Goal: Transaction & Acquisition: Book appointment/travel/reservation

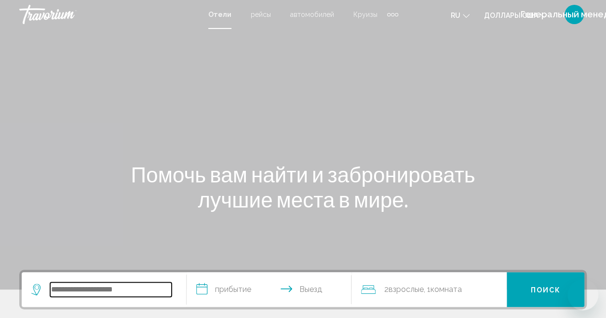
click at [63, 286] on input "Виджет поиска" at bounding box center [111, 289] width 122 height 14
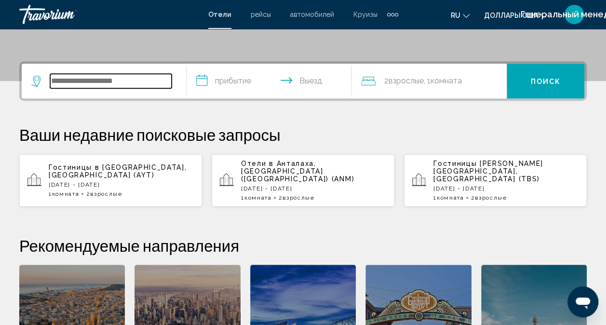
scroll to position [238, 0]
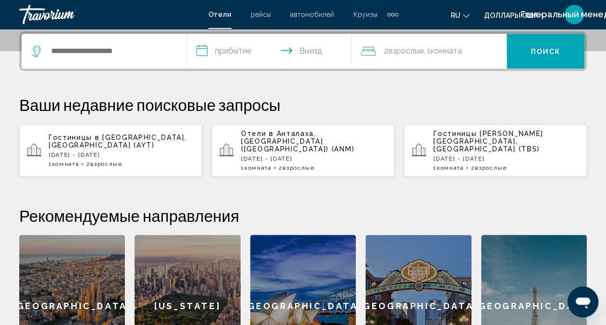
click at [89, 151] on div "Гостиницы в [GEOGRAPHIC_DATA] , [GEOGRAPHIC_DATA] (AYT) [DATE] - [DATE] 1 Комна…" at bounding box center [122, 151] width 146 height 34
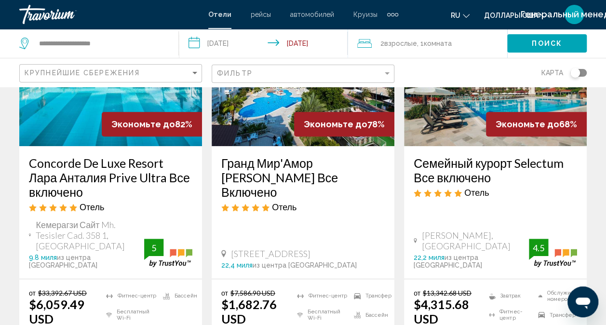
scroll to position [96, 0]
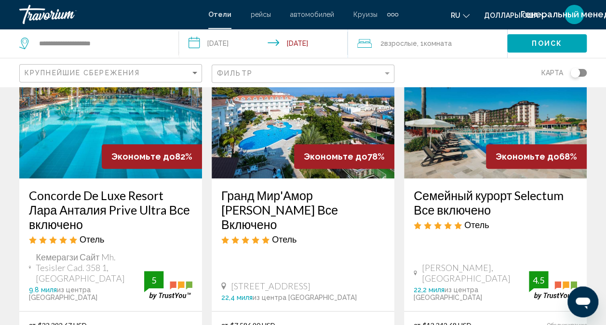
click at [274, 198] on h3 "Гранд Мир'Амор [PERSON_NAME] Все Включено" at bounding box center [303, 209] width 164 height 43
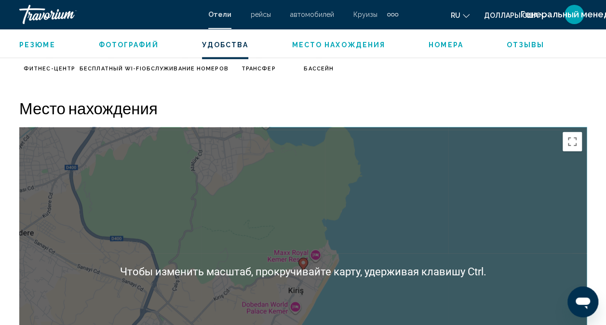
scroll to position [1012, 0]
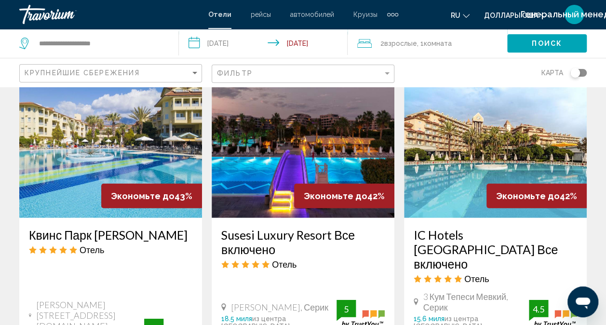
scroll to position [1399, 0]
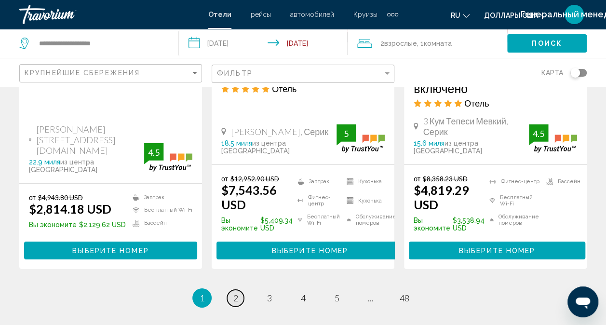
click at [230, 290] on link "страница 2" at bounding box center [235, 298] width 17 height 17
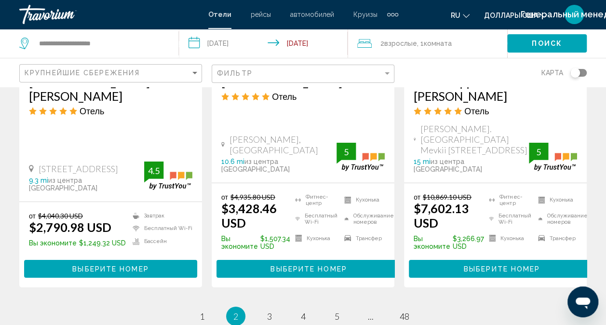
scroll to position [1399, 0]
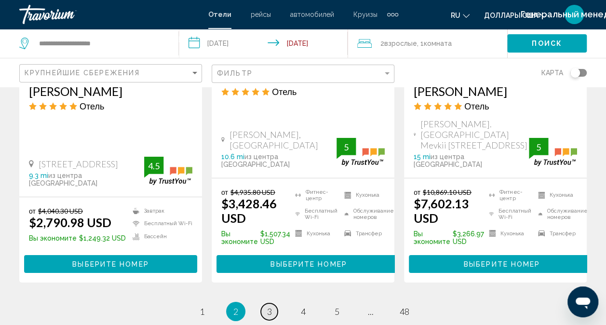
click at [266, 303] on link "страница 3" at bounding box center [269, 311] width 17 height 17
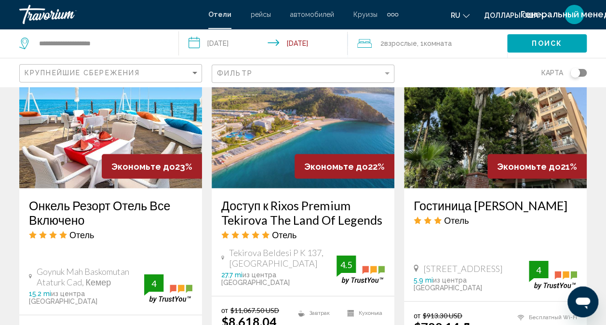
scroll to position [868, 0]
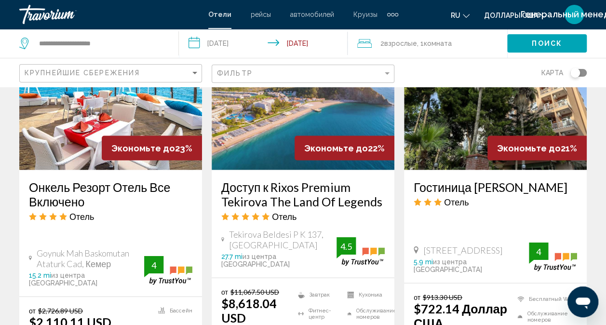
click at [49, 179] on h3 "Онкель Резорт Отель Все Включено" at bounding box center [111, 193] width 164 height 29
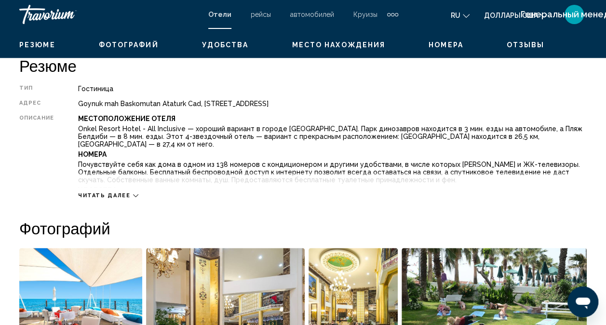
scroll to position [481, 0]
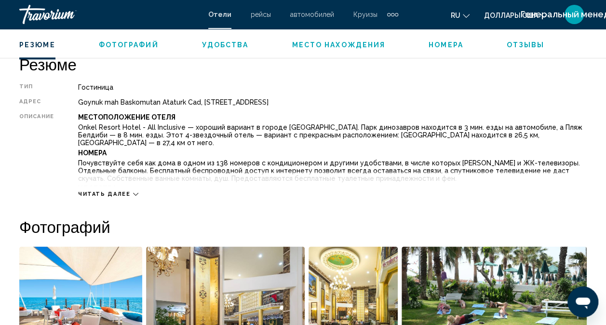
click at [133, 194] on icon "Основное содержание" at bounding box center [135, 194] width 5 height 3
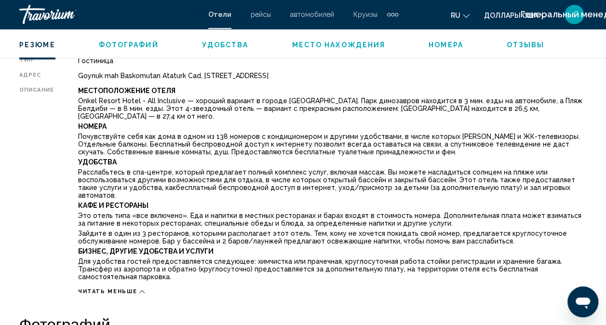
scroll to position [530, 0]
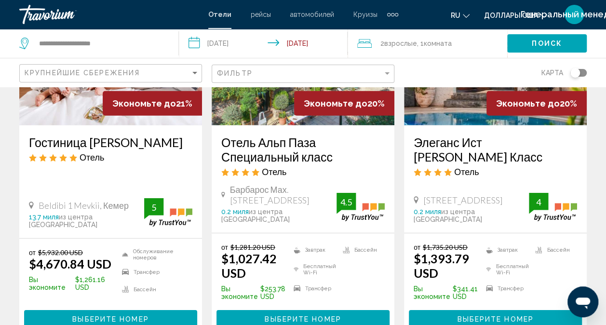
scroll to position [1444, 0]
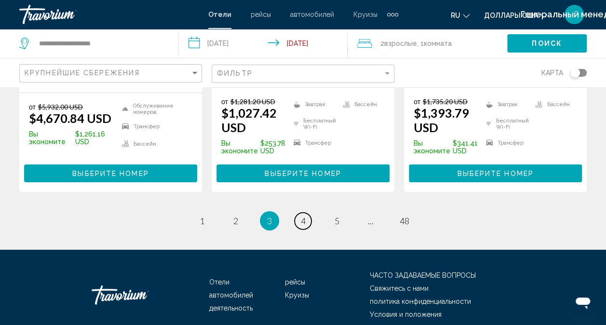
drag, startPoint x: 304, startPoint y: 176, endPoint x: 297, endPoint y: 164, distance: 13.8
click at [304, 216] on span "4" at bounding box center [303, 221] width 5 height 11
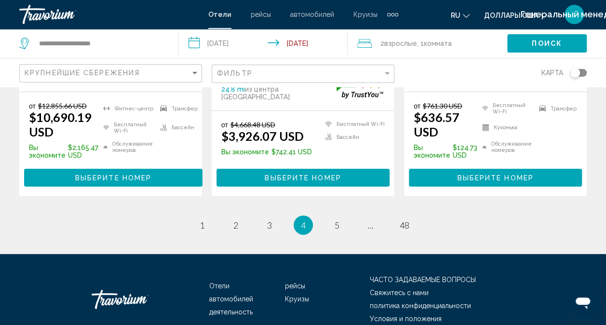
scroll to position [1451, 0]
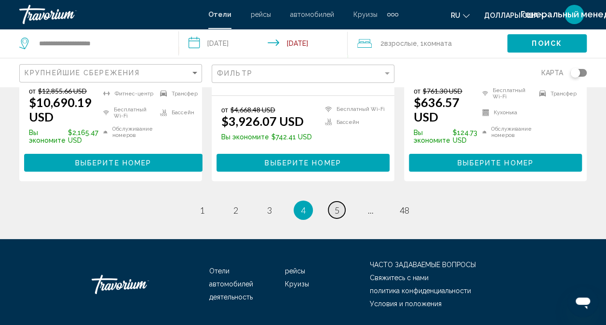
click at [330, 202] on link "страница 5" at bounding box center [336, 210] width 17 height 17
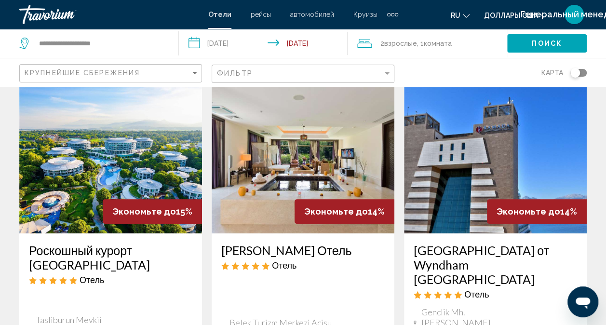
scroll to position [193, 0]
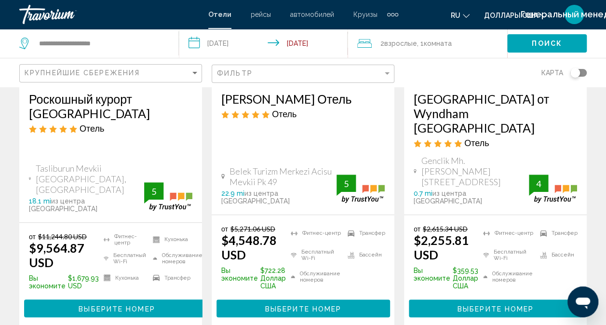
click at [77, 100] on h3 "Роскошный курорт [GEOGRAPHIC_DATA]" at bounding box center [111, 106] width 164 height 29
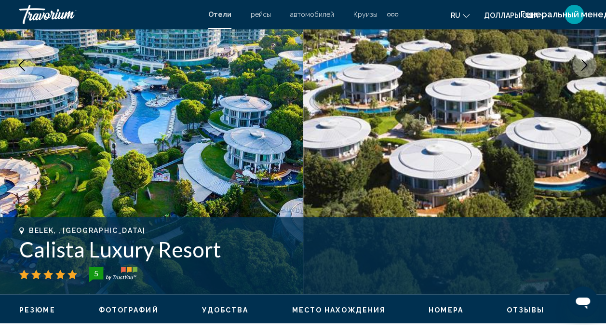
scroll to position [95, 0]
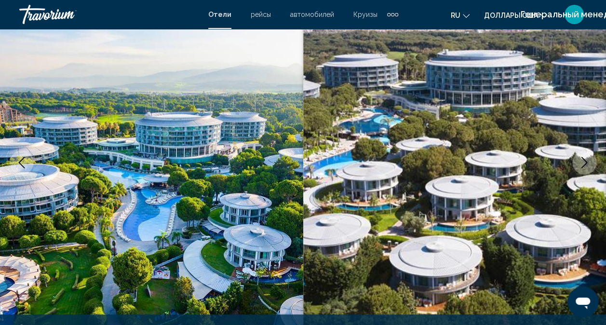
click at [591, 153] on button "Следующее изображение" at bounding box center [585, 162] width 24 height 24
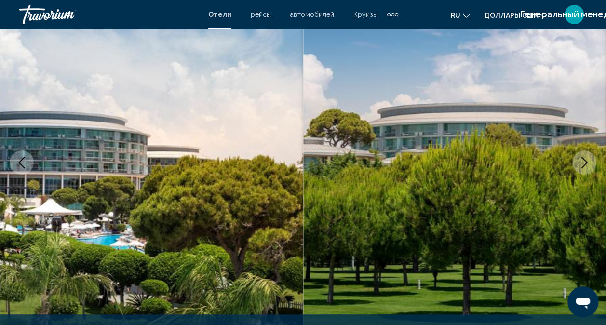
click at [591, 153] on button "Следующее изображение" at bounding box center [585, 162] width 24 height 24
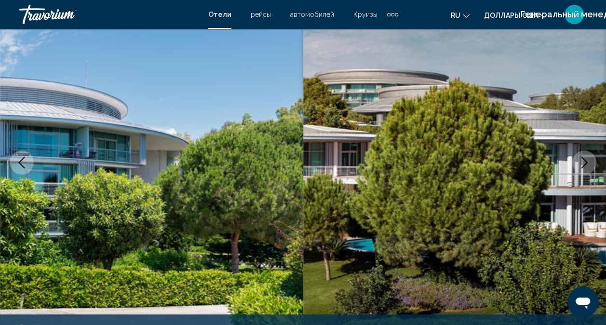
click at [591, 153] on button "Следующее изображение" at bounding box center [585, 162] width 24 height 24
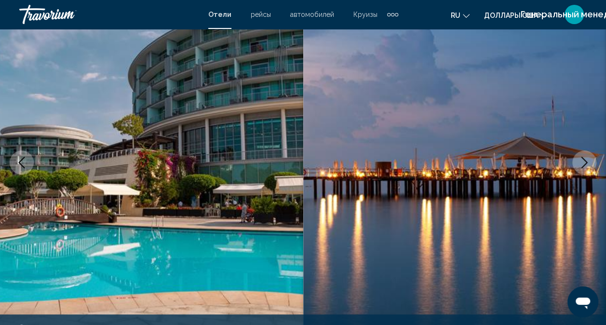
click at [593, 153] on img "Основное содержание" at bounding box center [454, 162] width 303 height 458
click at [593, 159] on button "Следующее изображение" at bounding box center [585, 162] width 24 height 24
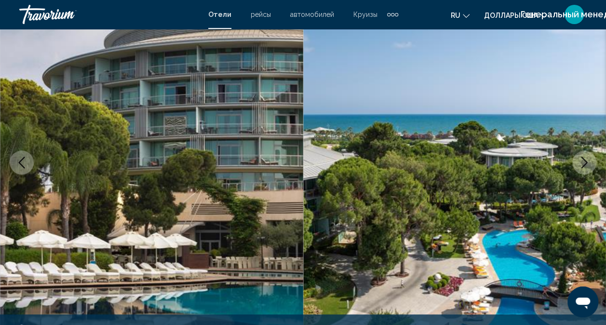
click at [593, 159] on button "Следующее изображение" at bounding box center [585, 162] width 24 height 24
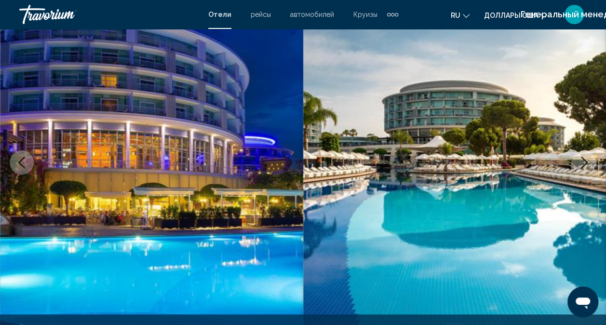
click at [593, 159] on button "Следующее изображение" at bounding box center [585, 162] width 24 height 24
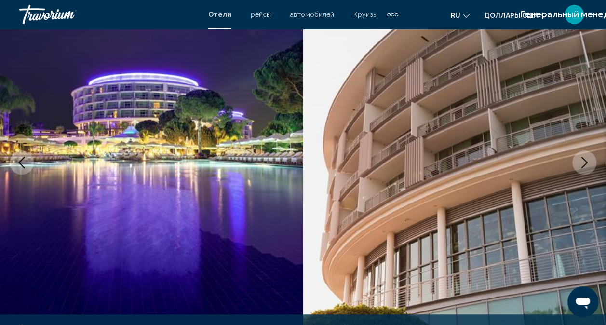
click at [594, 159] on button "Следующее изображение" at bounding box center [585, 162] width 24 height 24
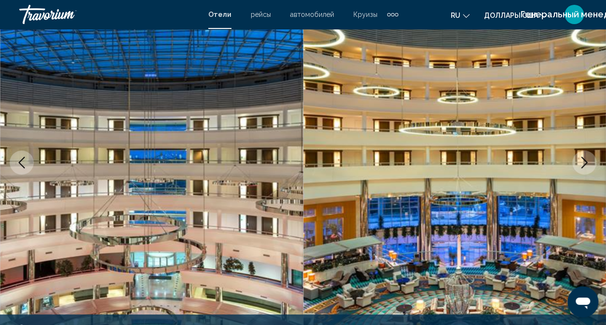
click at [594, 158] on button "Следующее изображение" at bounding box center [585, 162] width 24 height 24
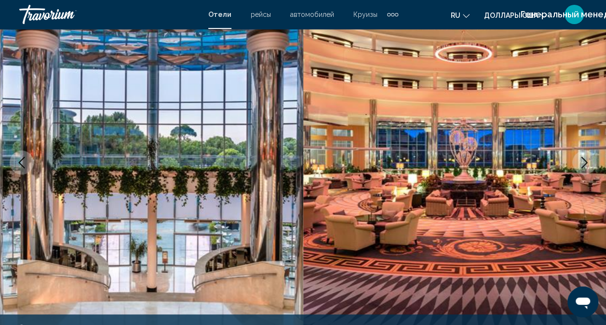
click at [594, 158] on button "Следующее изображение" at bounding box center [585, 162] width 24 height 24
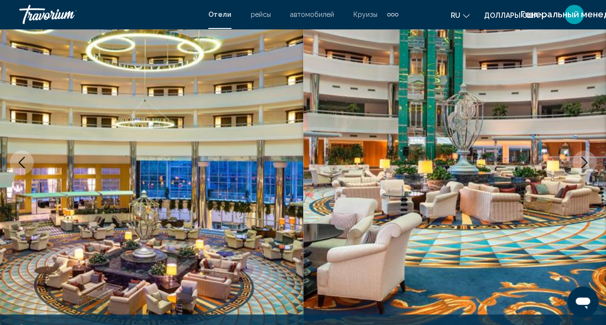
click at [594, 158] on button "Следующее изображение" at bounding box center [585, 162] width 24 height 24
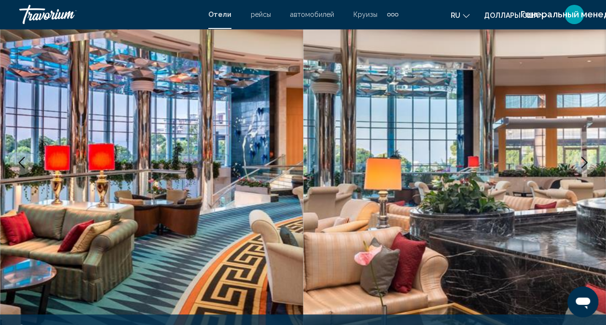
click at [595, 158] on button "Следующее изображение" at bounding box center [585, 162] width 24 height 24
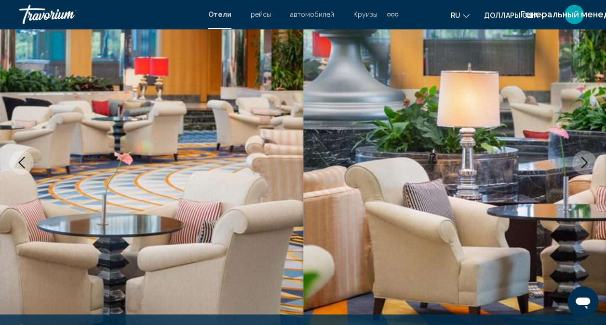
click at [595, 158] on button "Следующее изображение" at bounding box center [585, 162] width 24 height 24
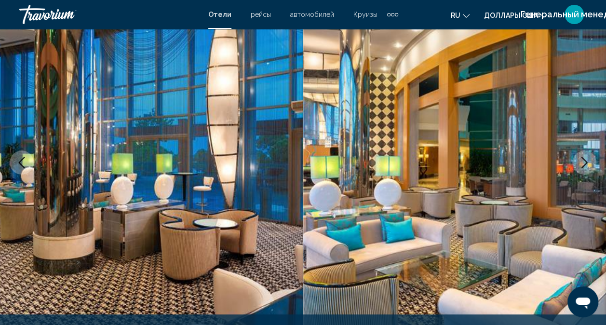
click at [595, 158] on button "Следующее изображение" at bounding box center [585, 162] width 24 height 24
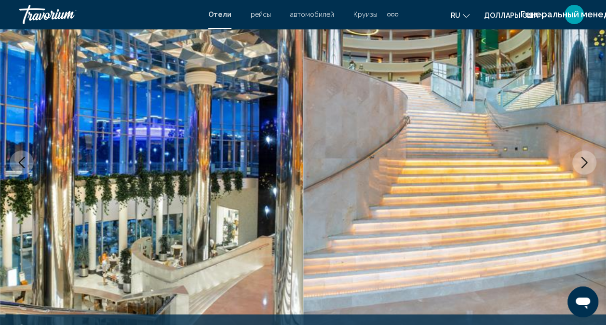
click at [595, 158] on button "Следующее изображение" at bounding box center [585, 162] width 24 height 24
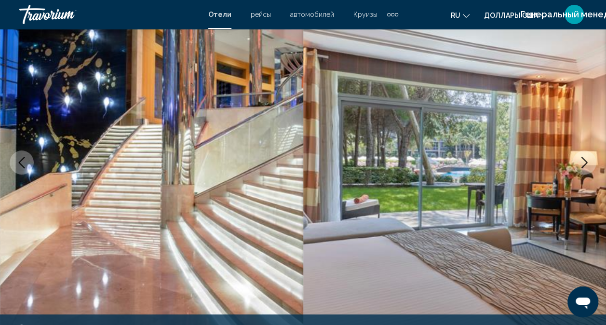
click at [595, 158] on button "Следующее изображение" at bounding box center [585, 162] width 24 height 24
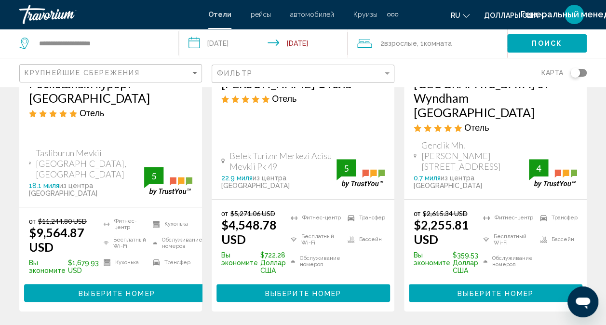
scroll to position [96, 0]
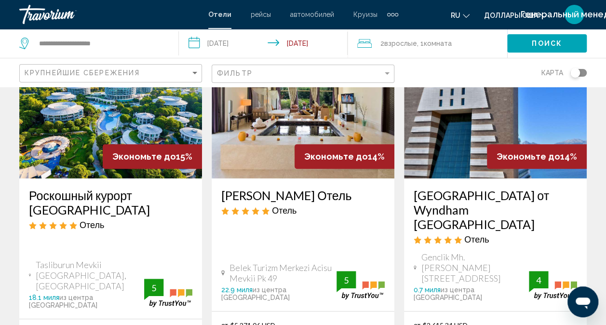
click at [457, 140] on img "Основное содержание" at bounding box center [495, 101] width 183 height 154
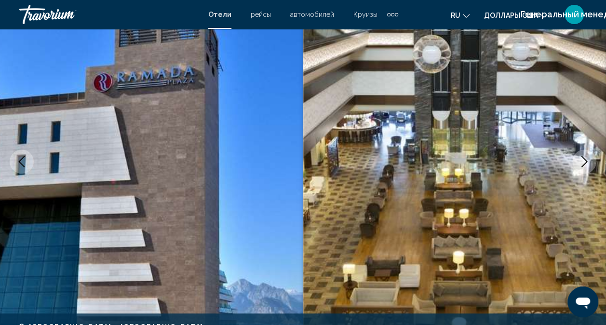
scroll to position [95, 0]
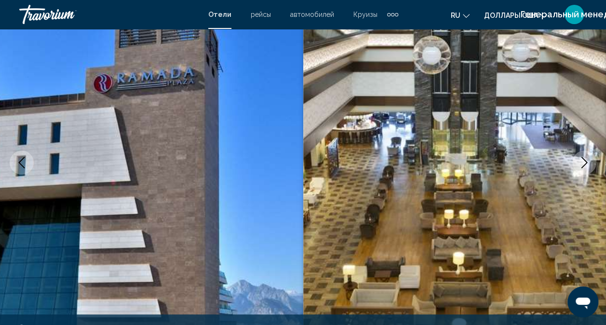
click at [584, 167] on icon "Следующее изображение" at bounding box center [585, 163] width 12 height 12
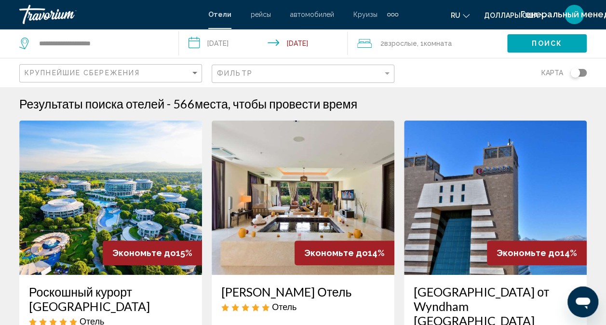
click at [460, 292] on h3 "[GEOGRAPHIC_DATA] от Wyndham [GEOGRAPHIC_DATA]" at bounding box center [496, 306] width 164 height 43
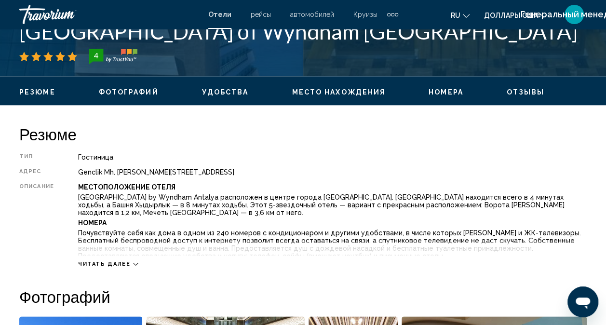
scroll to position [433, 0]
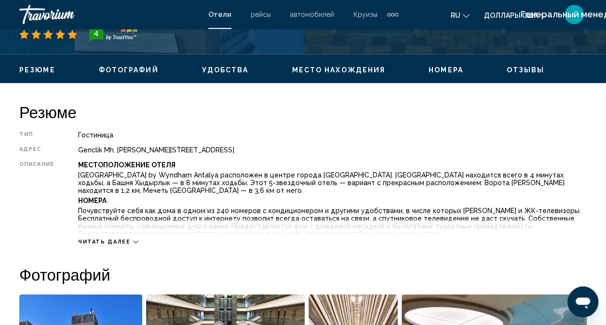
click at [323, 67] on span "Место нахождения" at bounding box center [339, 70] width 94 height 8
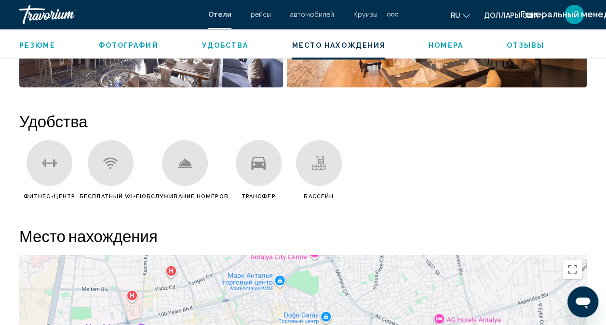
scroll to position [860, 0]
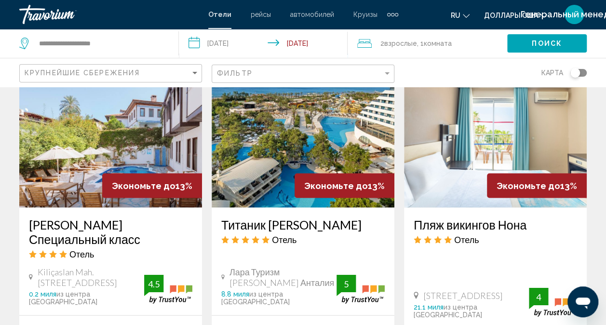
scroll to position [868, 0]
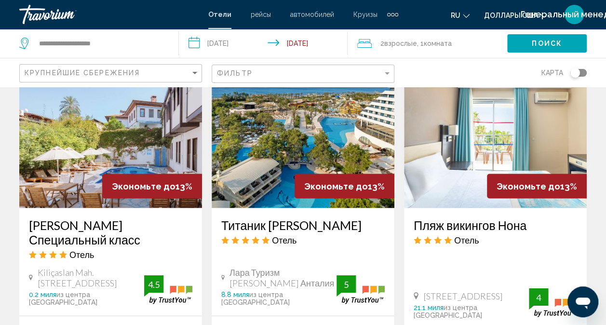
click at [470, 218] on h3 "Пляж викингов Нона" at bounding box center [496, 225] width 164 height 14
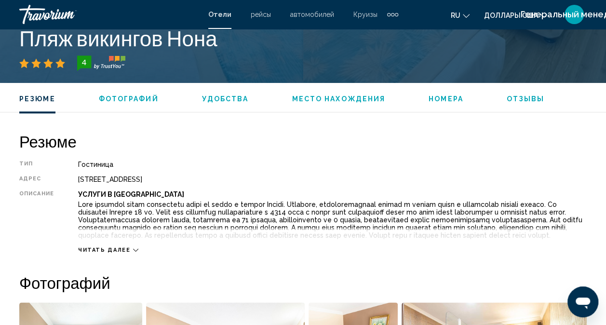
scroll to position [385, 0]
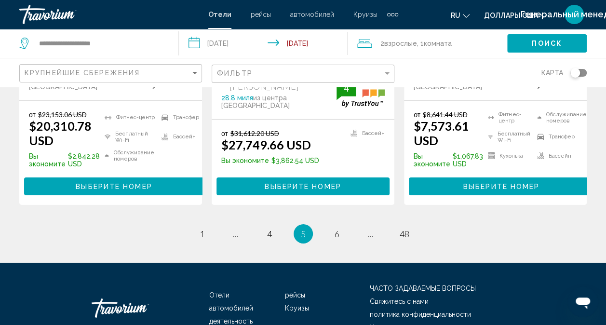
scroll to position [1478, 0]
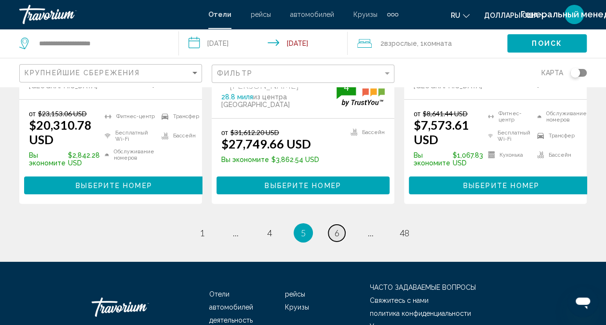
click at [329, 225] on link "страница 6" at bounding box center [336, 233] width 17 height 17
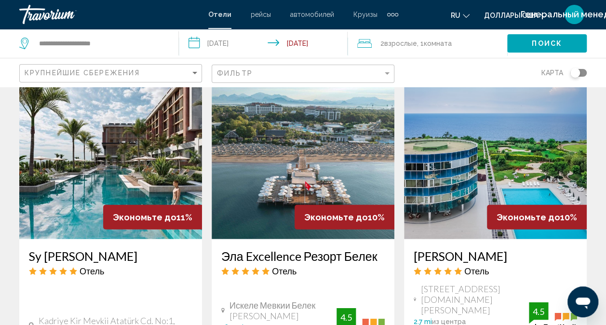
scroll to position [1254, 0]
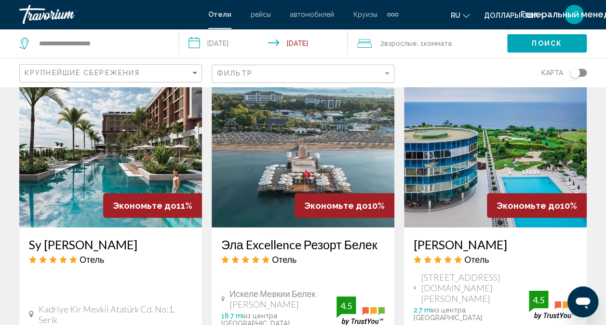
click at [449, 237] on h3 "[PERSON_NAME]" at bounding box center [496, 244] width 164 height 14
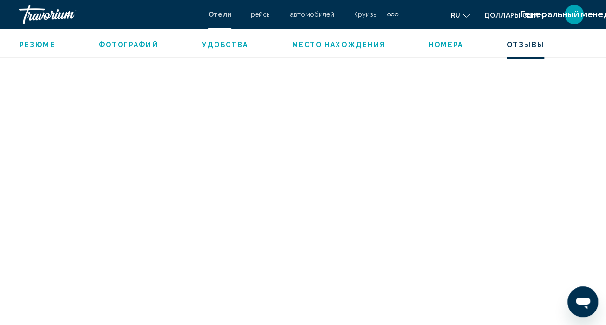
scroll to position [2555, 0]
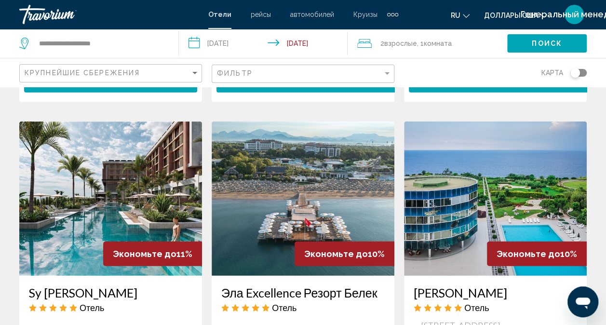
scroll to position [1399, 0]
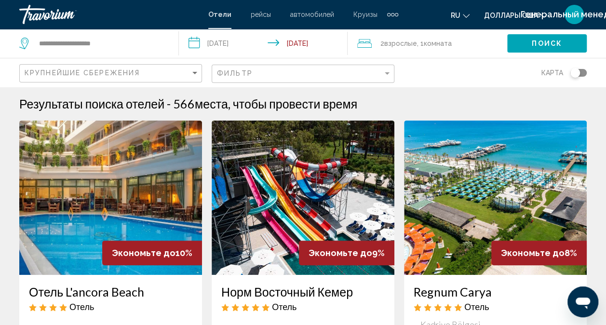
scroll to position [145, 0]
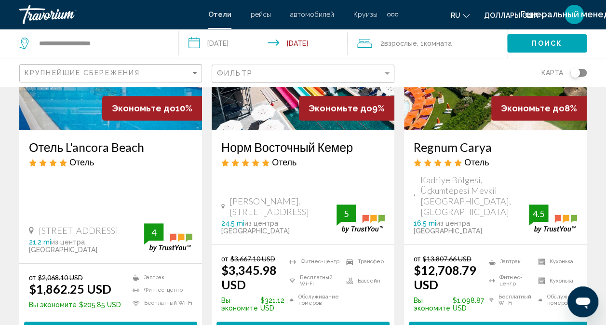
click at [124, 151] on h3 "Отель L'ancora Beach" at bounding box center [111, 147] width 164 height 14
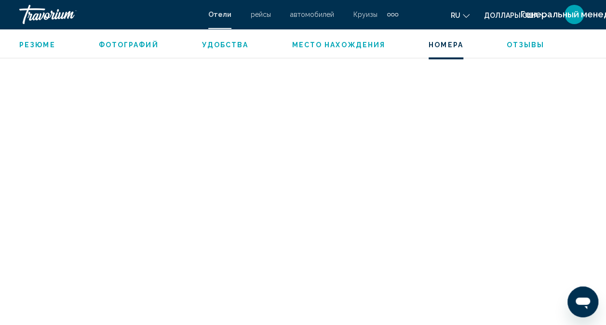
scroll to position [1928, 0]
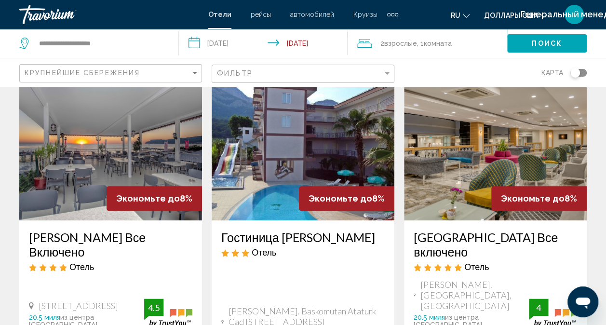
scroll to position [434, 0]
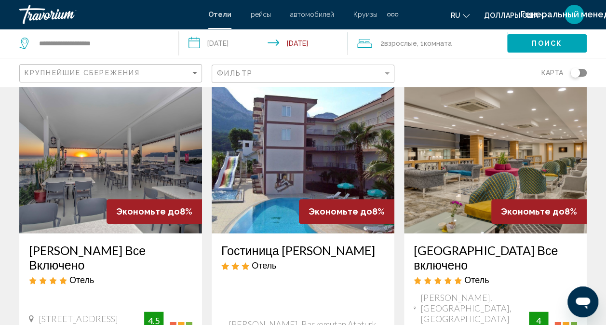
click at [474, 243] on h3 "[GEOGRAPHIC_DATA] Все включено" at bounding box center [496, 257] width 164 height 29
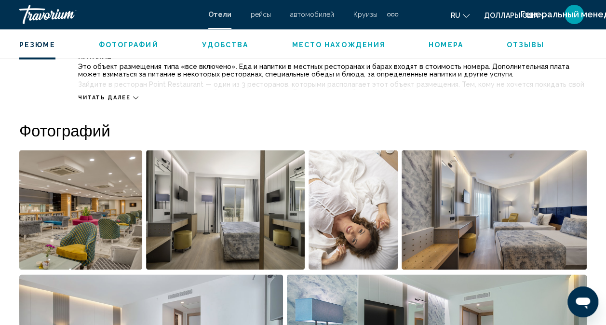
scroll to position [771, 0]
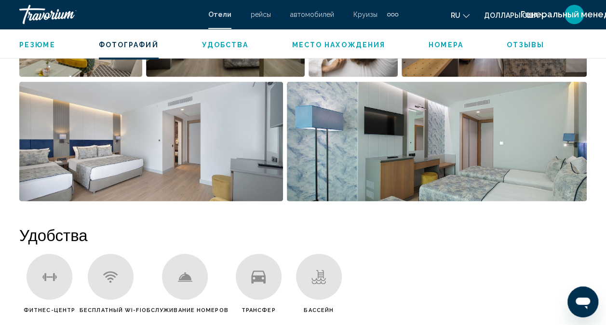
click at [453, 159] on img "Открыть полноэкранный слайдер изображений" at bounding box center [437, 142] width 300 height 120
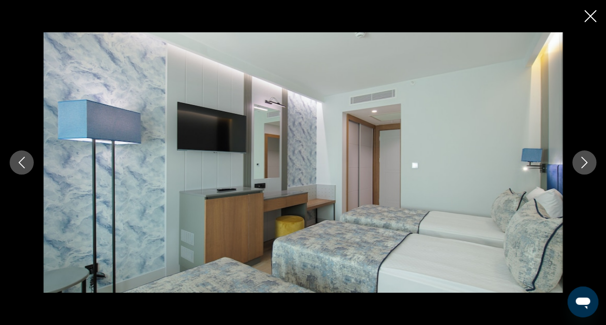
click at [583, 163] on icon "Следующее изображение" at bounding box center [585, 163] width 12 height 12
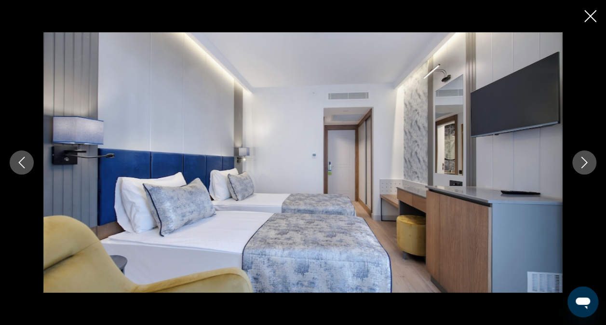
click at [583, 163] on icon "Следующее изображение" at bounding box center [585, 163] width 12 height 12
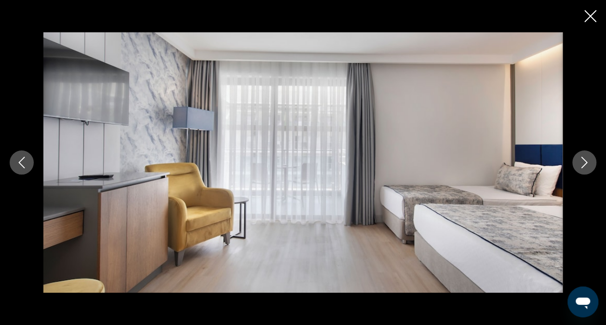
click at [583, 163] on icon "Следующее изображение" at bounding box center [585, 163] width 12 height 12
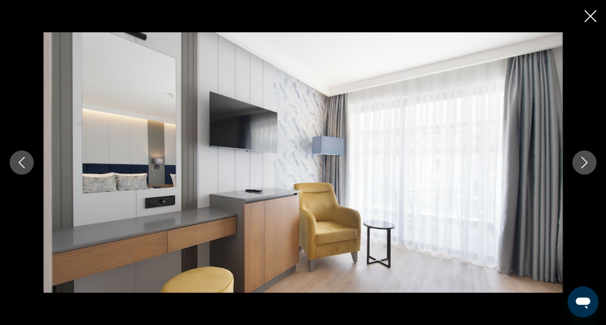
click at [583, 163] on icon "Следующее изображение" at bounding box center [585, 163] width 12 height 12
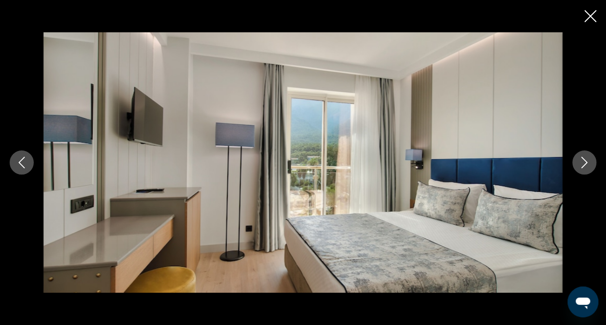
click at [583, 163] on icon "Следующее изображение" at bounding box center [585, 163] width 12 height 12
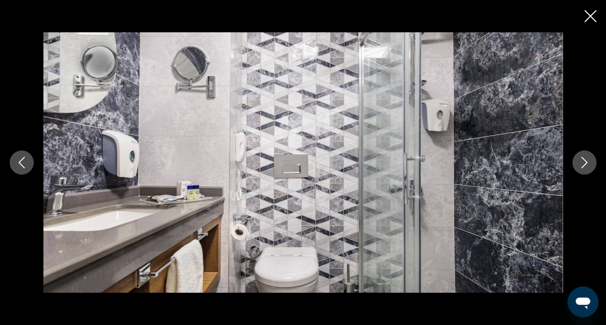
click at [583, 163] on icon "Следующее изображение" at bounding box center [585, 163] width 12 height 12
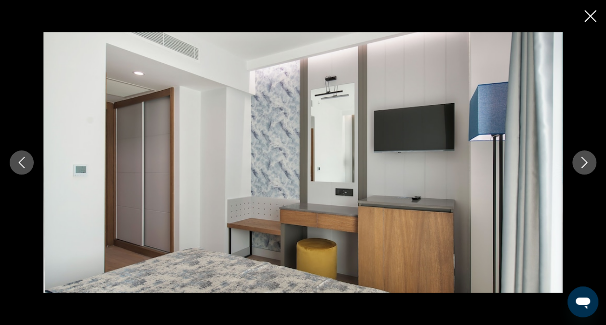
click at [583, 163] on icon "Следующее изображение" at bounding box center [585, 163] width 12 height 12
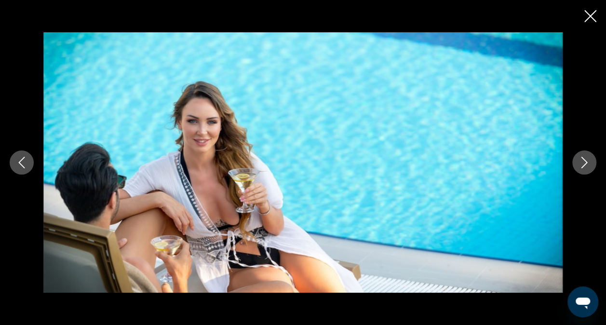
click at [583, 163] on icon "Следующее изображение" at bounding box center [585, 163] width 12 height 12
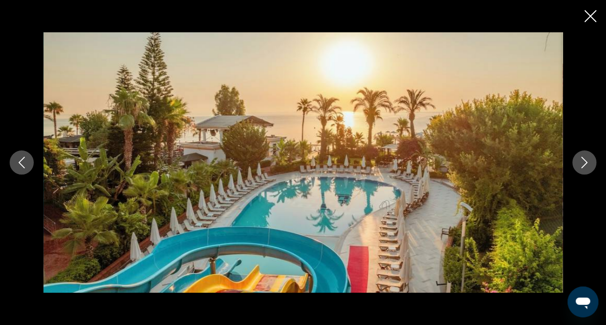
click at [583, 163] on icon "Следующее изображение" at bounding box center [585, 163] width 12 height 12
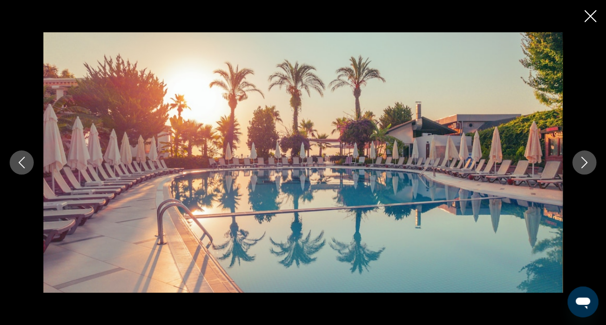
click at [583, 163] on icon "Следующее изображение" at bounding box center [585, 163] width 12 height 12
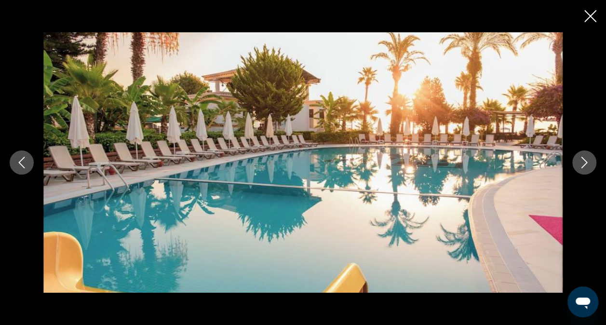
click at [583, 163] on icon "Следующее изображение" at bounding box center [585, 163] width 12 height 12
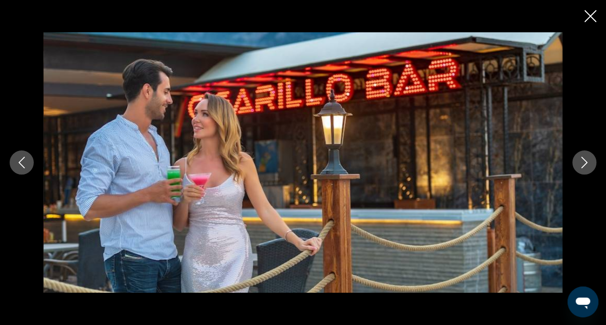
click at [583, 163] on icon "Следующее изображение" at bounding box center [585, 163] width 12 height 12
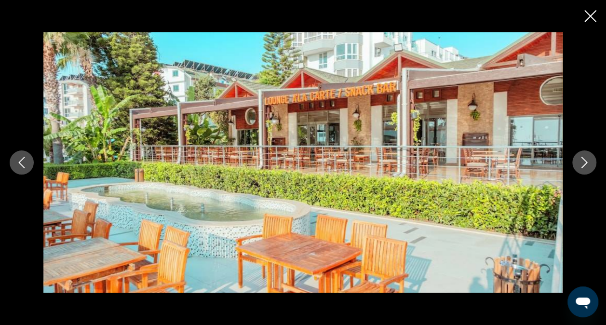
click at [583, 163] on icon "Следующее изображение" at bounding box center [585, 163] width 12 height 12
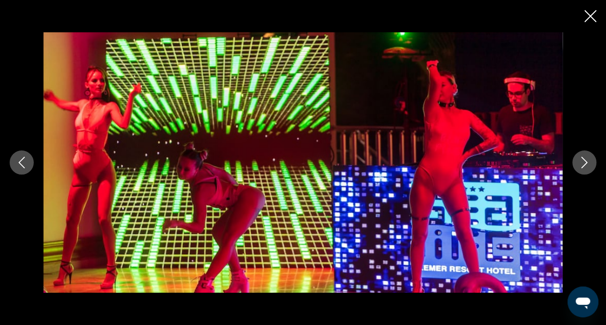
click at [583, 163] on icon "Следующее изображение" at bounding box center [585, 163] width 12 height 12
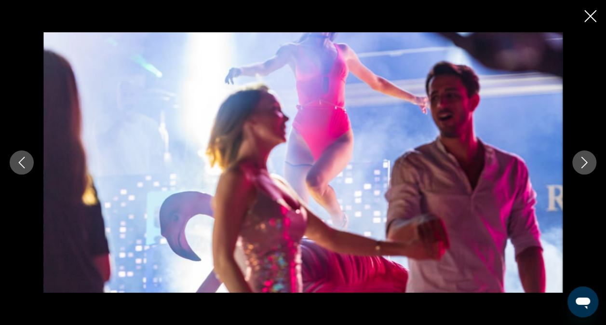
click at [583, 163] on icon "Следующее изображение" at bounding box center [585, 163] width 12 height 12
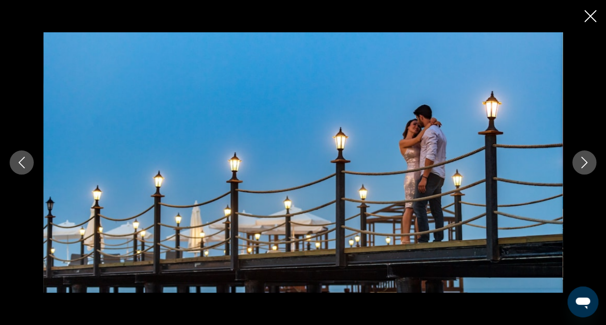
click at [584, 164] on icon "Следующее изображение" at bounding box center [585, 163] width 12 height 12
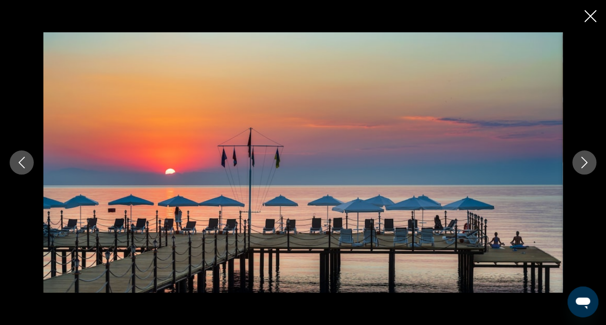
click at [584, 164] on icon "Следующее изображение" at bounding box center [585, 163] width 12 height 12
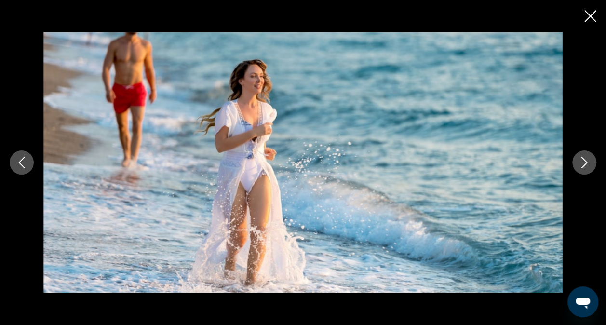
click at [584, 164] on icon "Следующее изображение" at bounding box center [585, 163] width 12 height 12
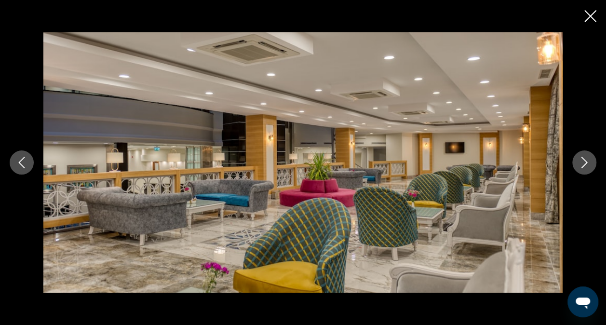
click at [584, 164] on icon "Следующее изображение" at bounding box center [585, 163] width 12 height 12
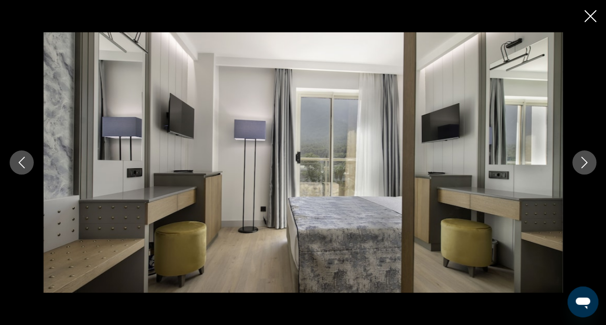
click at [588, 12] on icon "Закрыть слайд-шоу" at bounding box center [591, 16] width 12 height 12
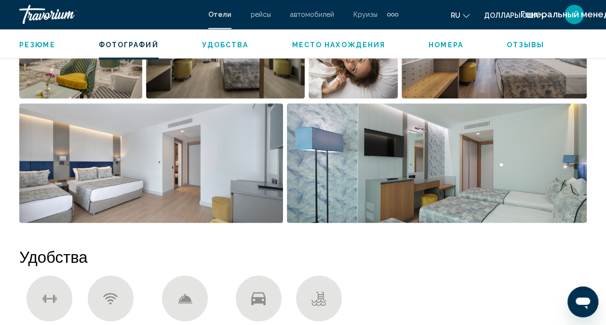
scroll to position [579, 0]
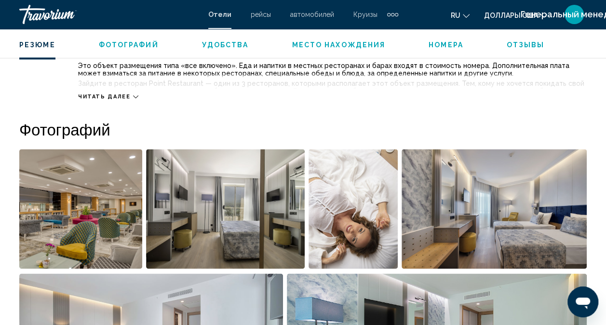
click at [518, 220] on img "Открыть полноэкранный слайдер изображений" at bounding box center [495, 209] width 186 height 120
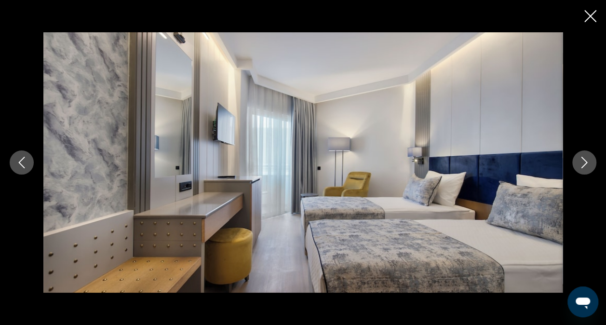
click at [578, 169] on button "Следующее изображение" at bounding box center [585, 162] width 24 height 24
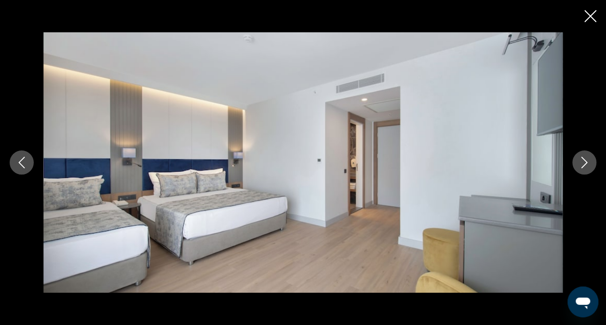
click at [578, 169] on button "Следующее изображение" at bounding box center [585, 162] width 24 height 24
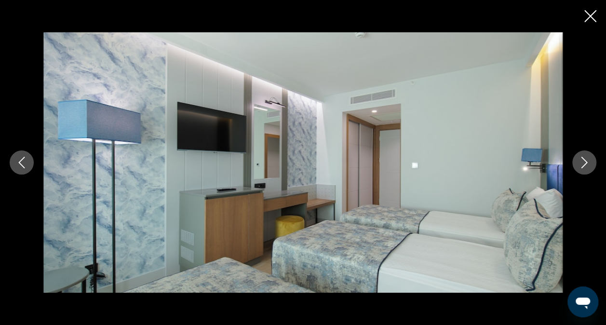
click at [578, 169] on button "Следующее изображение" at bounding box center [585, 162] width 24 height 24
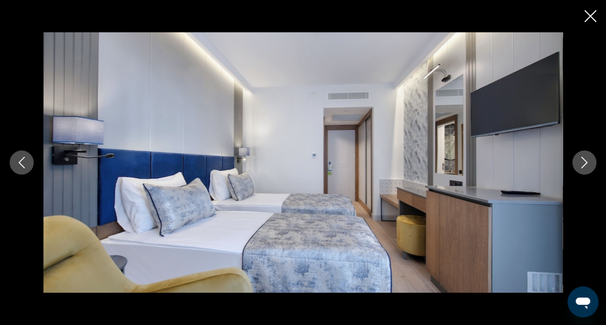
click at [578, 169] on button "Следующее изображение" at bounding box center [585, 162] width 24 height 24
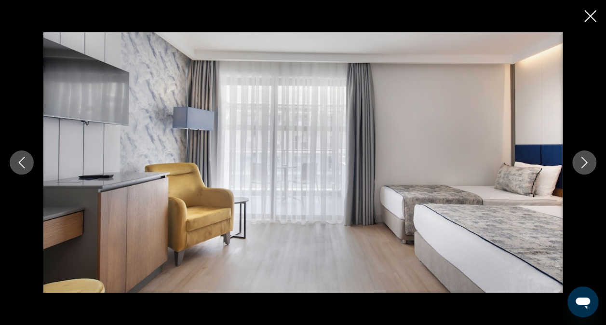
click at [578, 169] on button "Следующее изображение" at bounding box center [585, 162] width 24 height 24
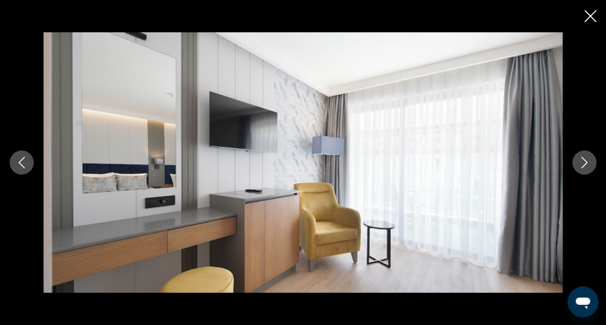
click at [578, 169] on button "Следующее изображение" at bounding box center [585, 162] width 24 height 24
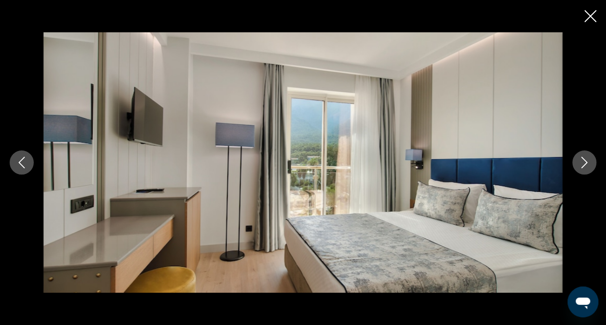
click at [578, 169] on button "Следующее изображение" at bounding box center [585, 162] width 24 height 24
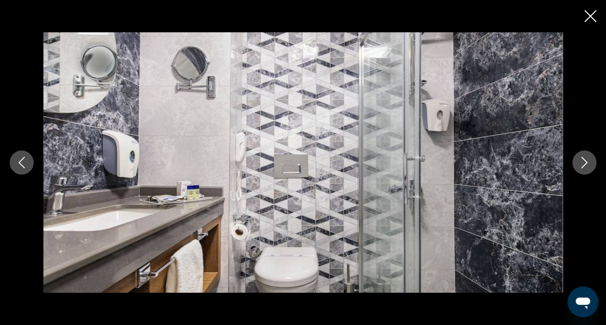
click at [578, 169] on button "Следующее изображение" at bounding box center [585, 162] width 24 height 24
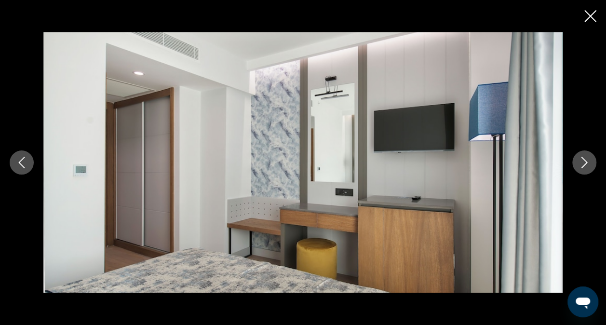
click at [578, 169] on button "Следующее изображение" at bounding box center [585, 162] width 24 height 24
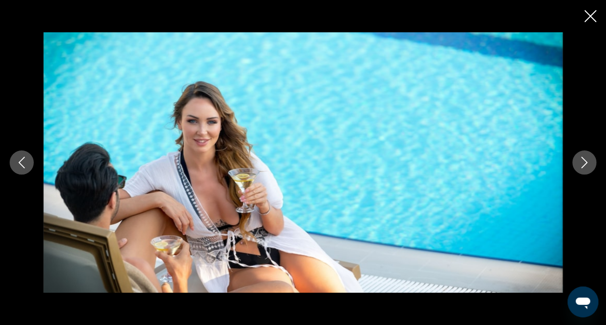
click at [578, 169] on button "Следующее изображение" at bounding box center [585, 162] width 24 height 24
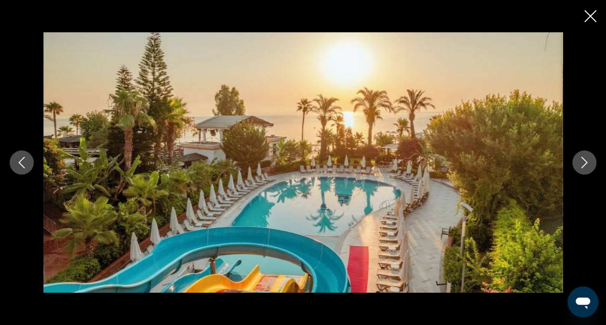
click at [578, 169] on button "Следующее изображение" at bounding box center [585, 162] width 24 height 24
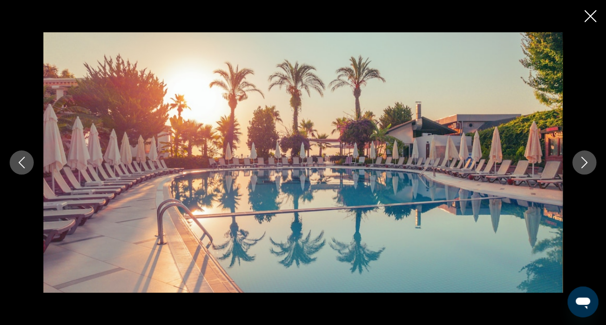
click at [578, 169] on button "Следующее изображение" at bounding box center [585, 162] width 24 height 24
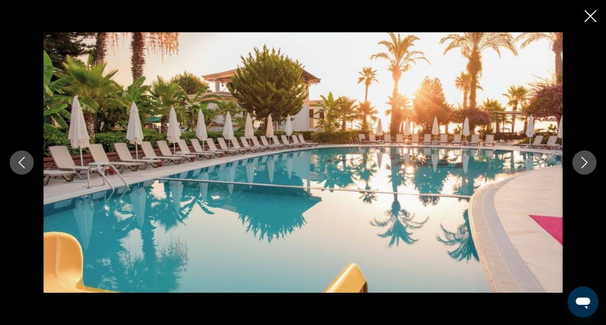
click at [578, 169] on button "Следующее изображение" at bounding box center [585, 162] width 24 height 24
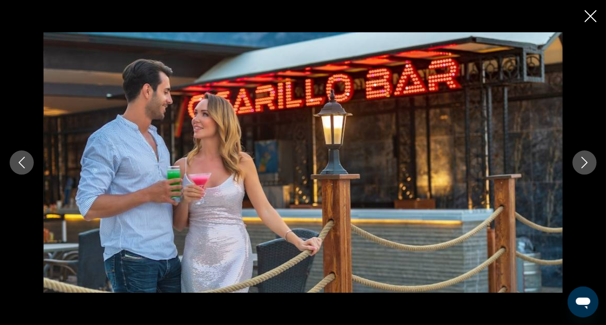
click at [578, 169] on button "Следующее изображение" at bounding box center [585, 162] width 24 height 24
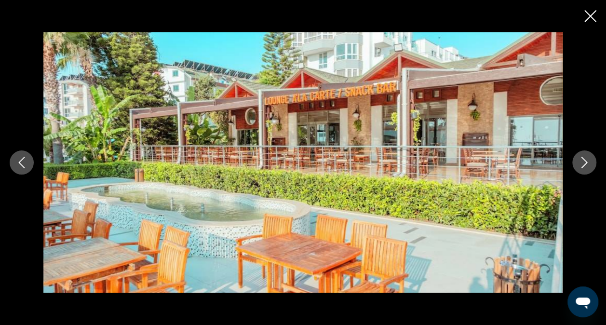
click at [578, 169] on button "Следующее изображение" at bounding box center [585, 162] width 24 height 24
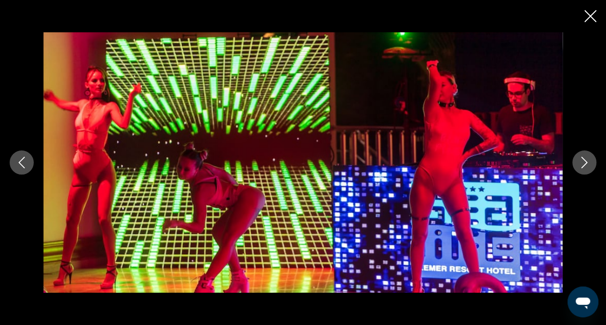
click at [578, 169] on button "Следующее изображение" at bounding box center [585, 162] width 24 height 24
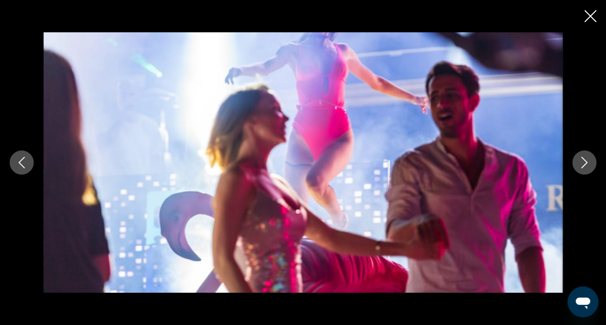
click at [578, 169] on button "Следующее изображение" at bounding box center [585, 162] width 24 height 24
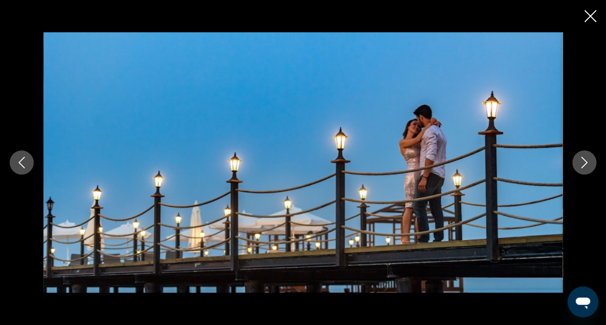
click at [578, 169] on button "Следующее изображение" at bounding box center [585, 162] width 24 height 24
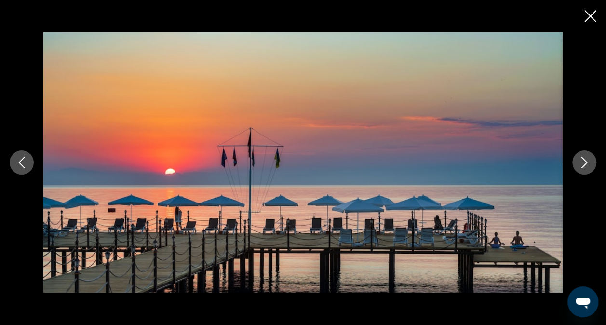
click at [578, 169] on button "Следующее изображение" at bounding box center [585, 162] width 24 height 24
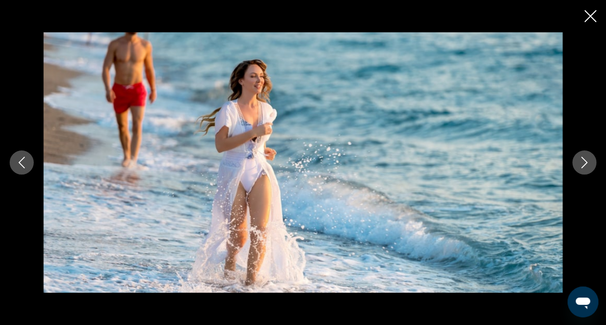
click at [578, 169] on button "Следующее изображение" at bounding box center [585, 162] width 24 height 24
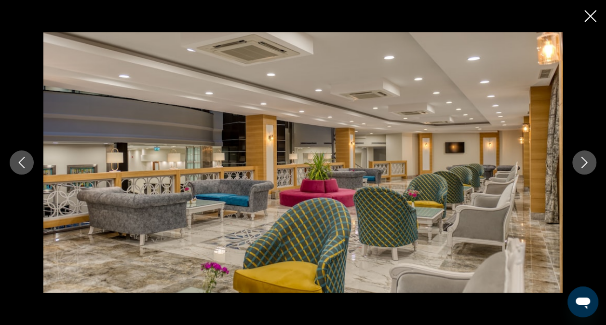
scroll to position [386, 0]
click at [590, 14] on icon "Закрыть слайд-шоу" at bounding box center [591, 16] width 12 height 12
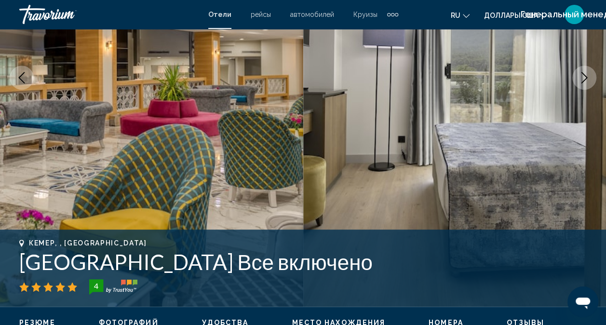
scroll to position [145, 0]
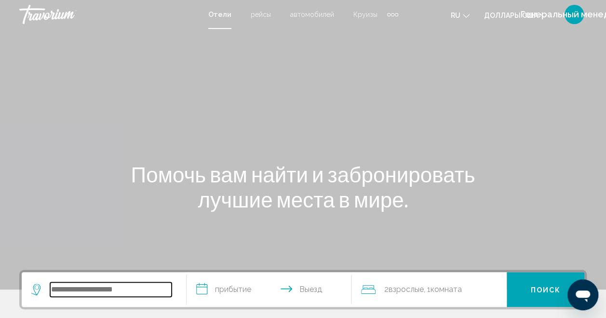
click at [88, 294] on input "Виджет поиска" at bounding box center [111, 289] width 122 height 14
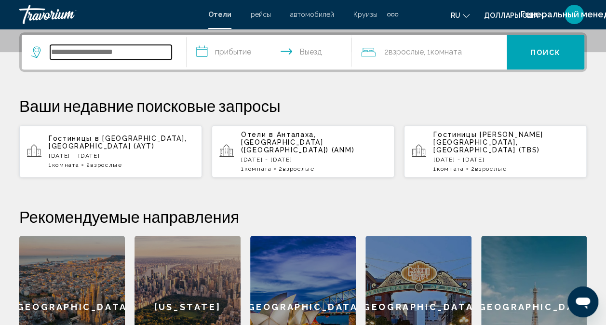
scroll to position [238, 0]
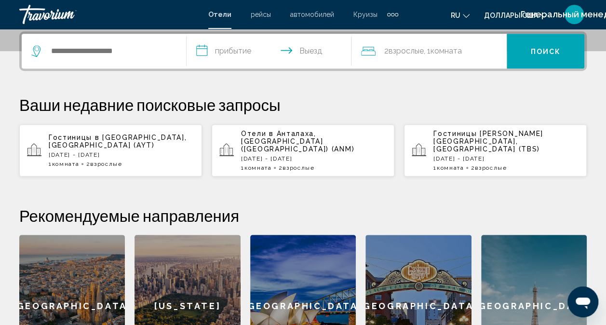
click at [89, 151] on p "[DATE] - [DATE]" at bounding box center [122, 154] width 146 height 7
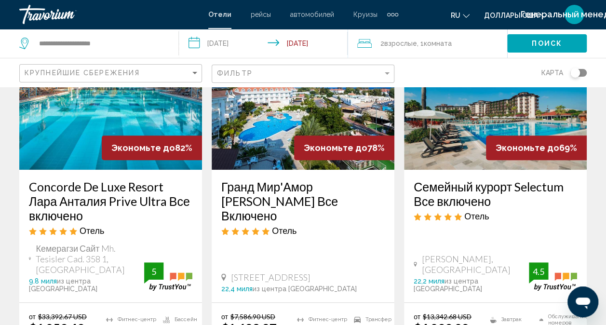
scroll to position [96, 0]
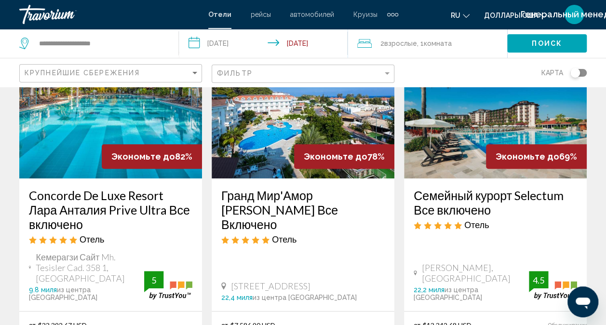
click at [308, 195] on h3 "Гранд Мир'Амор [PERSON_NAME] Все Включено" at bounding box center [303, 209] width 164 height 43
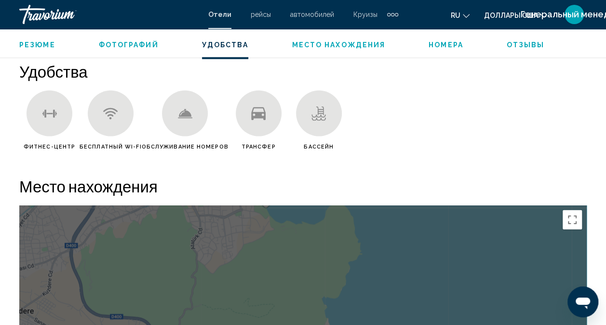
scroll to position [930, 0]
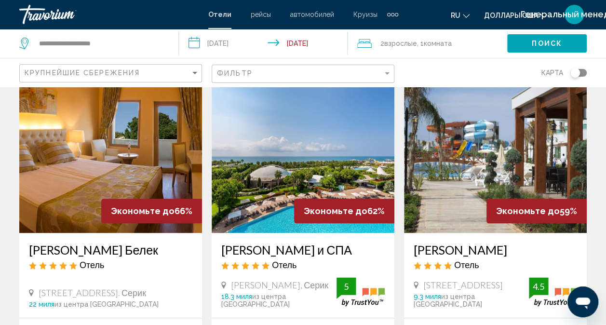
scroll to position [482, 0]
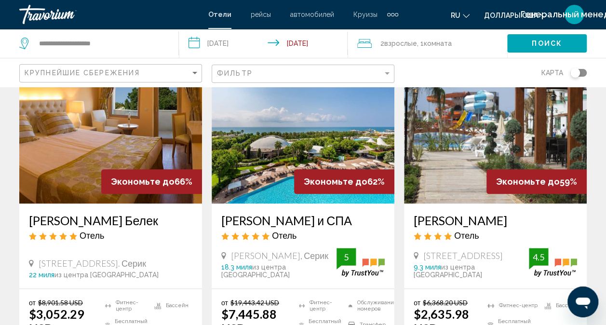
click at [458, 213] on h3 "[PERSON_NAME]" at bounding box center [496, 220] width 164 height 14
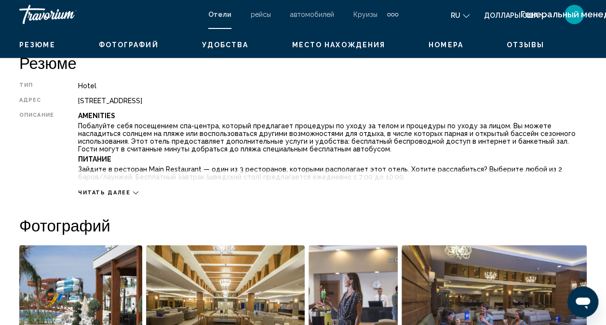
scroll to position [95, 0]
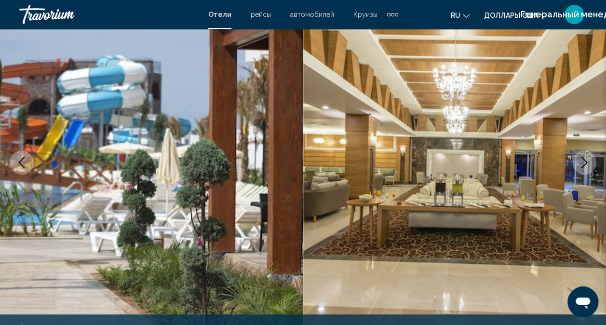
click at [588, 159] on icon "Следующее изображение" at bounding box center [585, 163] width 12 height 12
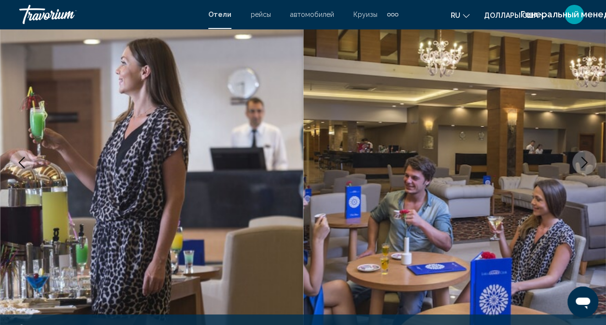
click at [583, 168] on button "Следующее изображение" at bounding box center [585, 162] width 24 height 24
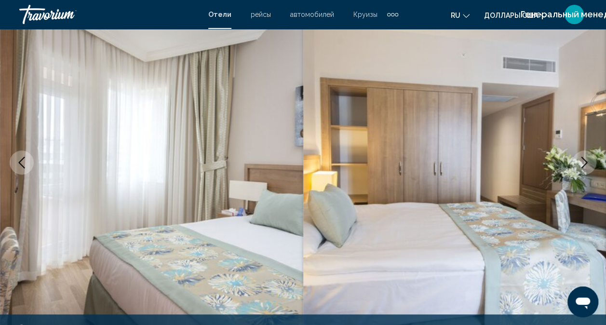
click at [583, 168] on button "Следующее изображение" at bounding box center [585, 162] width 24 height 24
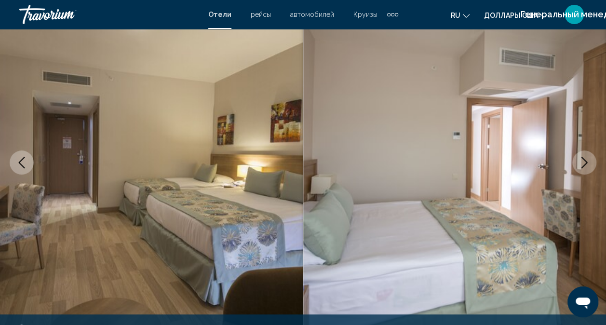
click at [587, 162] on icon "Следующее изображение" at bounding box center [585, 163] width 6 height 12
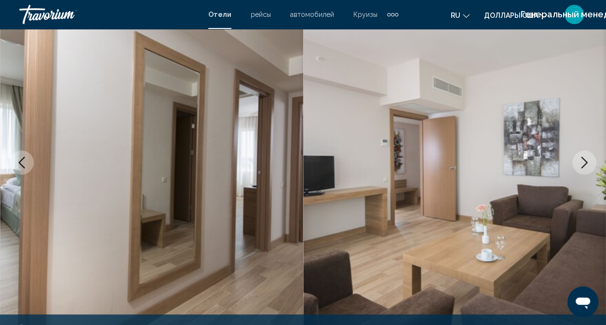
click at [587, 162] on icon "Следующее изображение" at bounding box center [585, 163] width 6 height 12
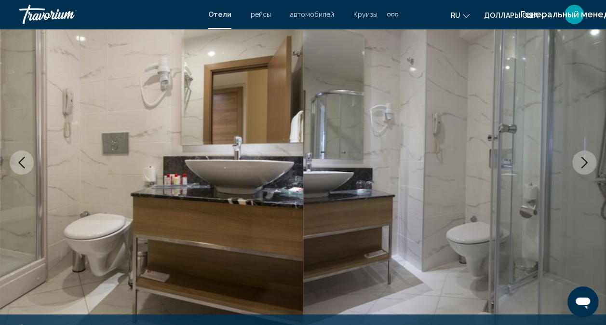
click at [587, 163] on icon "Следующее изображение" at bounding box center [585, 163] width 12 height 12
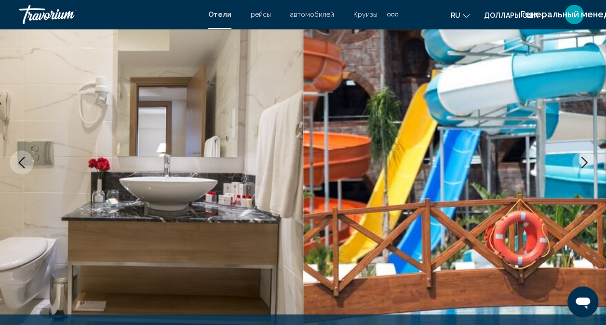
click at [587, 163] on icon "Следующее изображение" at bounding box center [585, 163] width 12 height 12
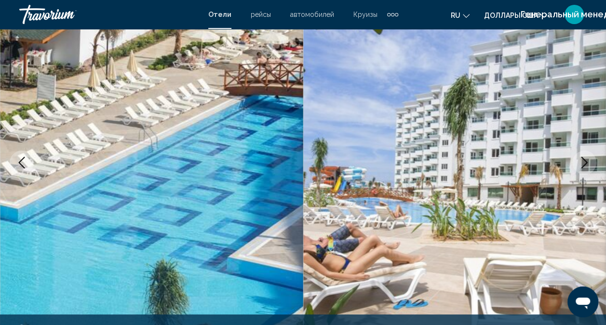
click at [587, 164] on icon "Следующее изображение" at bounding box center [585, 163] width 12 height 12
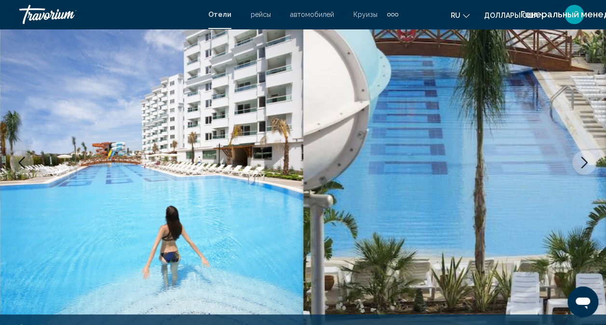
click at [586, 166] on icon "Следующее изображение" at bounding box center [585, 163] width 12 height 12
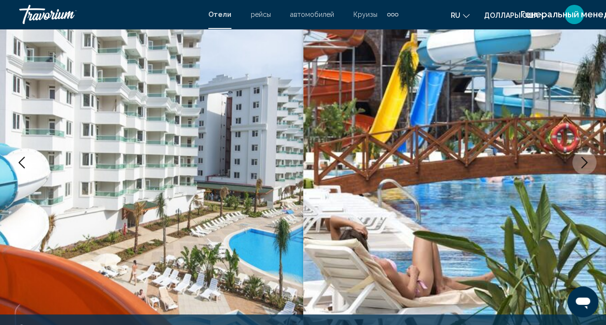
click at [586, 169] on button "Следующее изображение" at bounding box center [585, 162] width 24 height 24
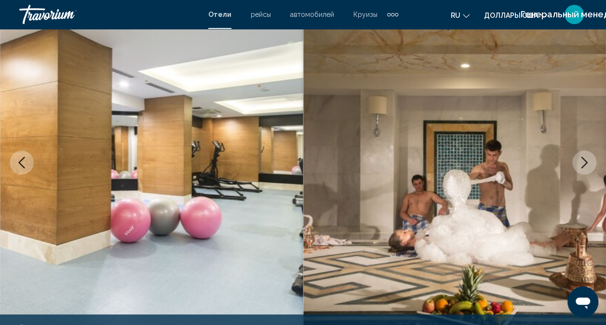
click at [586, 169] on button "Следующее изображение" at bounding box center [585, 162] width 24 height 24
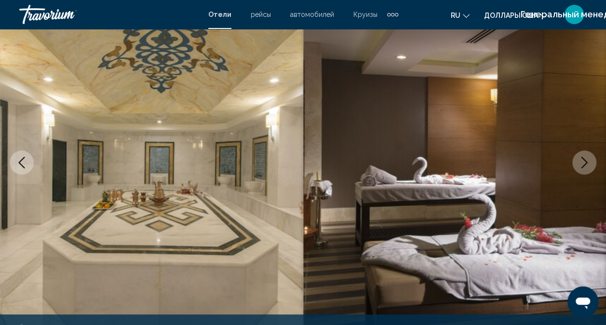
click at [586, 169] on button "Следующее изображение" at bounding box center [585, 162] width 24 height 24
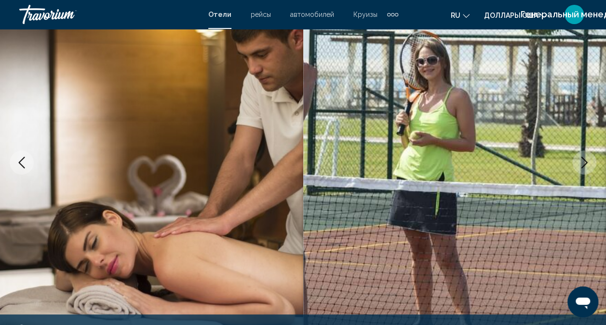
click at [586, 169] on button "Следующее изображение" at bounding box center [585, 162] width 24 height 24
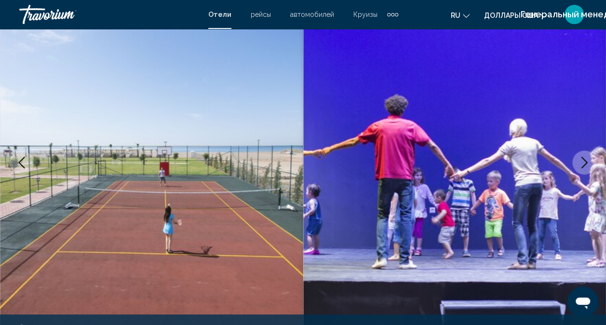
click at [586, 169] on button "Следующее изображение" at bounding box center [585, 162] width 24 height 24
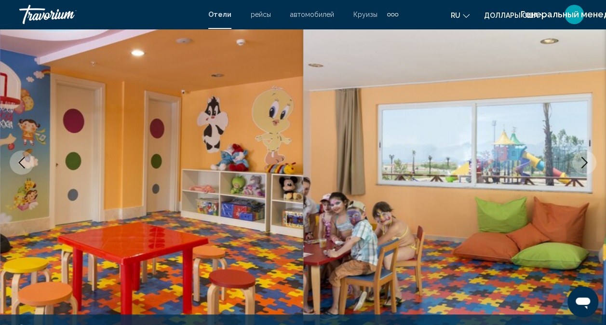
click at [586, 169] on button "Следующее изображение" at bounding box center [585, 162] width 24 height 24
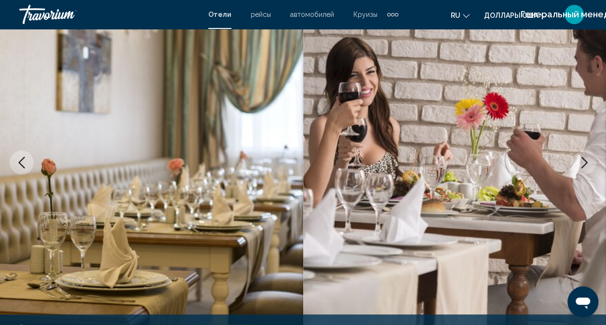
click at [586, 169] on button "Следующее изображение" at bounding box center [585, 162] width 24 height 24
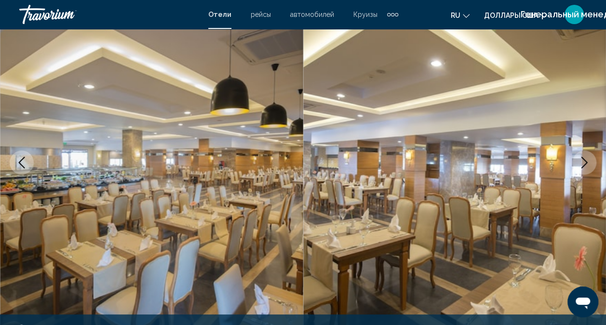
click at [586, 169] on button "Следующее изображение" at bounding box center [585, 162] width 24 height 24
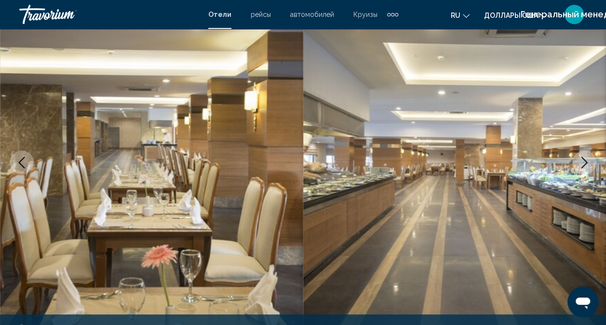
click at [586, 169] on button "Следующее изображение" at bounding box center [585, 162] width 24 height 24
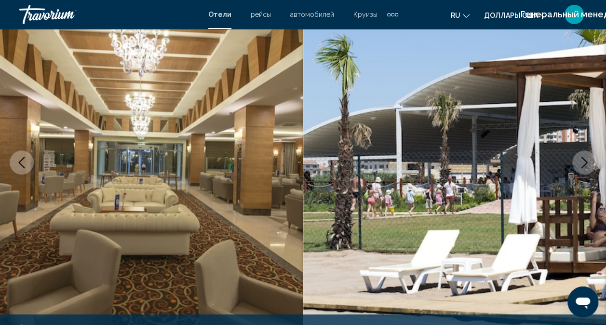
click at [576, 164] on button "Следующее изображение" at bounding box center [585, 162] width 24 height 24
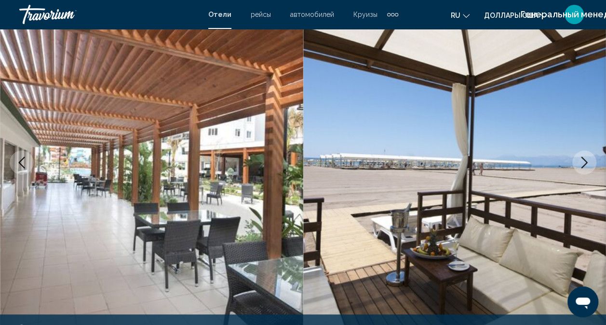
click at [576, 165] on button "Следующее изображение" at bounding box center [585, 162] width 24 height 24
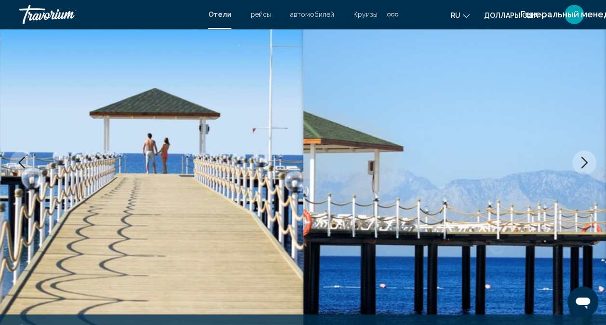
click at [576, 165] on button "Следующее изображение" at bounding box center [585, 162] width 24 height 24
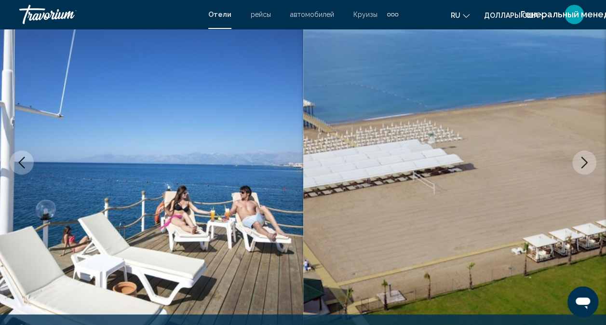
click at [576, 165] on button "Следующее изображение" at bounding box center [585, 162] width 24 height 24
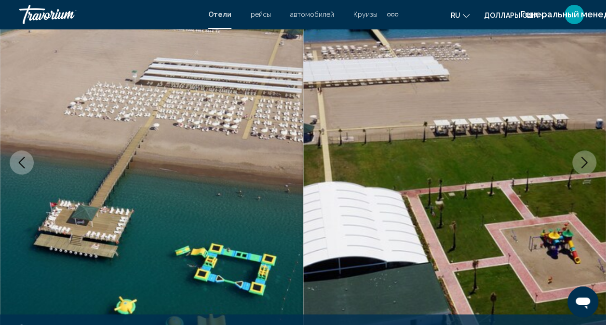
click at [576, 165] on button "Следующее изображение" at bounding box center [585, 162] width 24 height 24
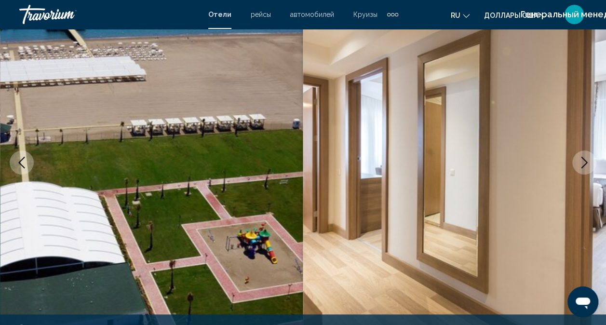
click at [575, 165] on button "Следующее изображение" at bounding box center [585, 162] width 24 height 24
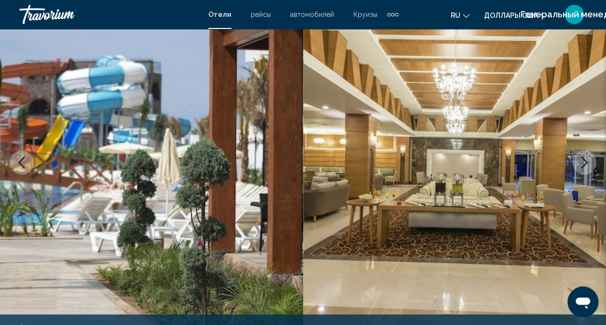
click at [575, 165] on button "Следующее изображение" at bounding box center [585, 162] width 24 height 24
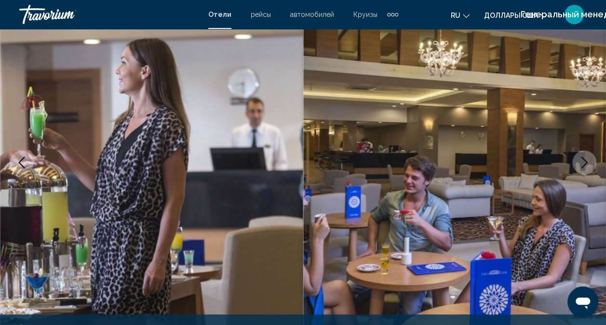
click at [575, 165] on button "Следующее изображение" at bounding box center [585, 162] width 24 height 24
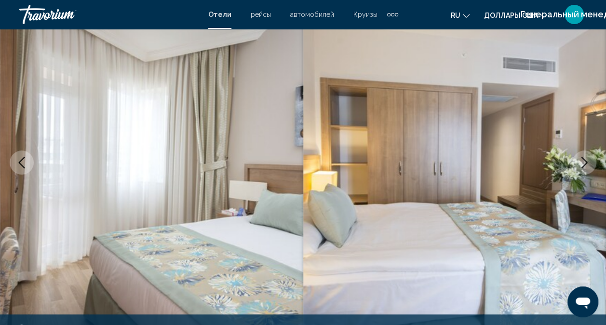
click at [575, 165] on button "Следующее изображение" at bounding box center [585, 162] width 24 height 24
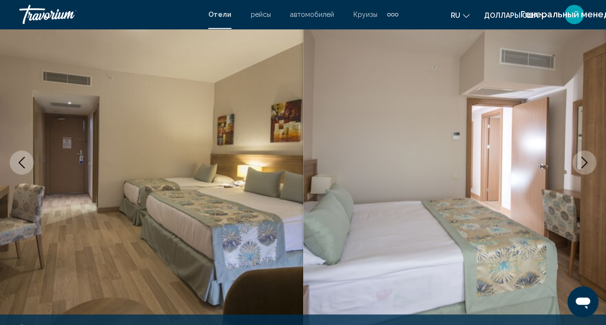
click at [575, 165] on button "Следующее изображение" at bounding box center [585, 162] width 24 height 24
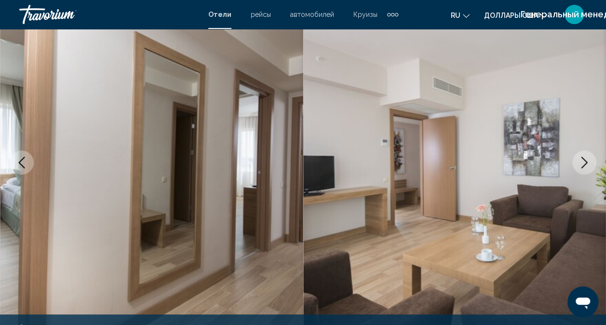
click at [575, 165] on button "Следующее изображение" at bounding box center [585, 162] width 24 height 24
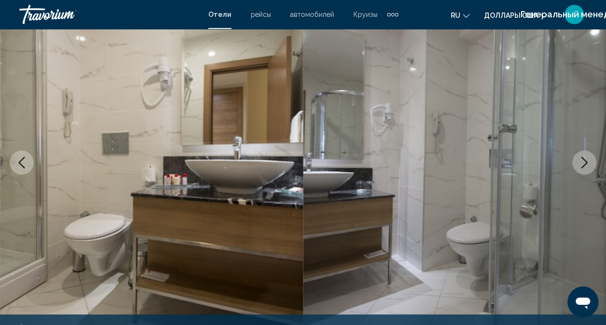
click at [575, 165] on button "Следующее изображение" at bounding box center [585, 162] width 24 height 24
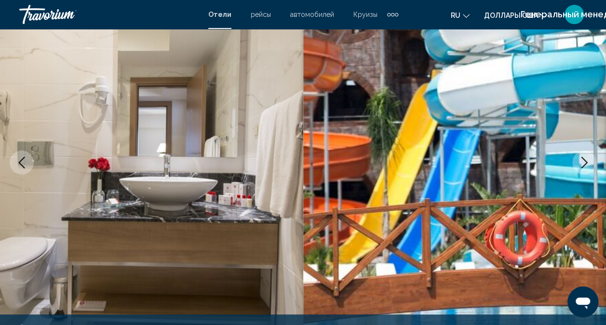
click at [575, 165] on button "Следующее изображение" at bounding box center [585, 162] width 24 height 24
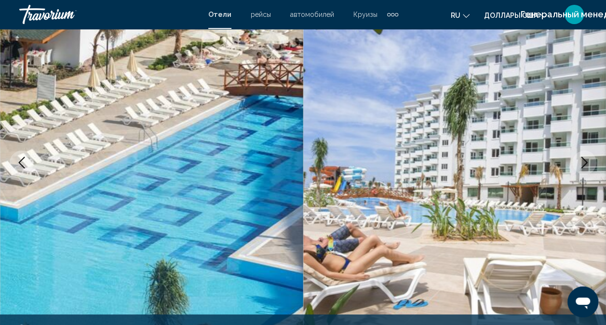
click at [575, 165] on button "Следующее изображение" at bounding box center [585, 162] width 24 height 24
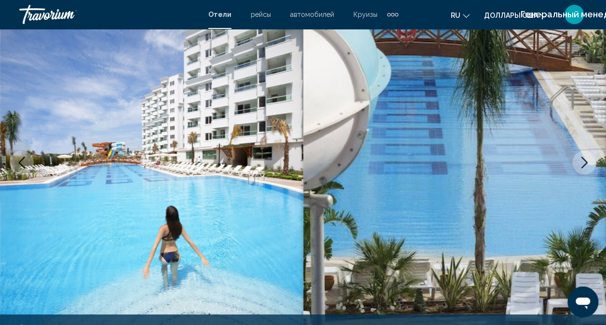
click at [575, 165] on button "Следующее изображение" at bounding box center [585, 162] width 24 height 24
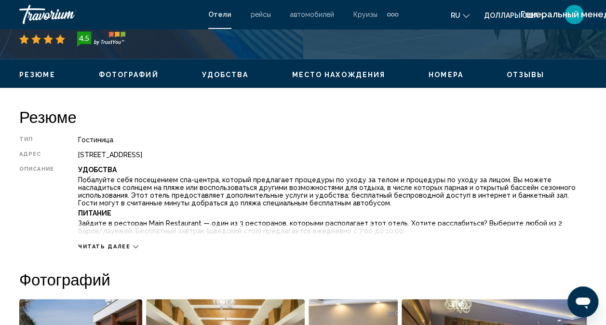
scroll to position [433, 0]
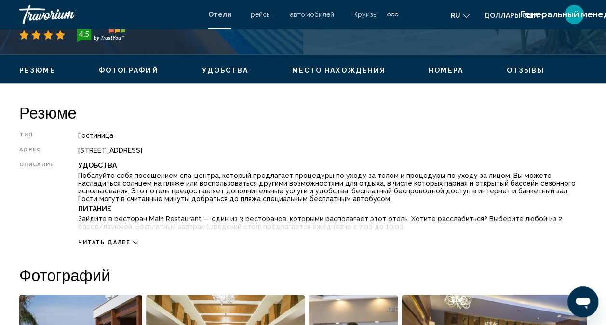
click at [133, 243] on icon "Основное содержание" at bounding box center [135, 242] width 5 height 5
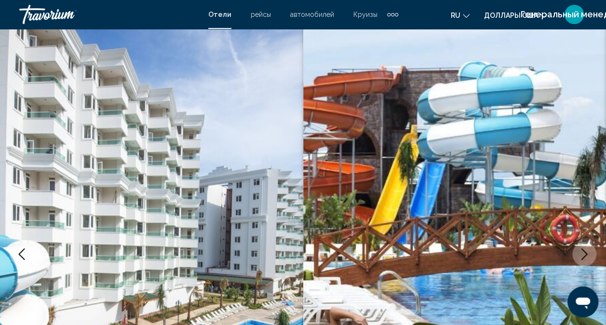
scroll to position [0, 0]
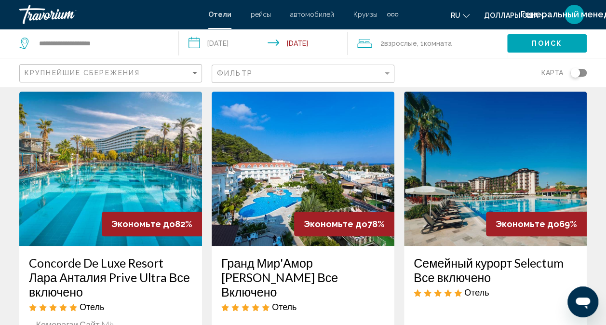
scroll to position [145, 0]
